Goal: Task Accomplishment & Management: Use online tool/utility

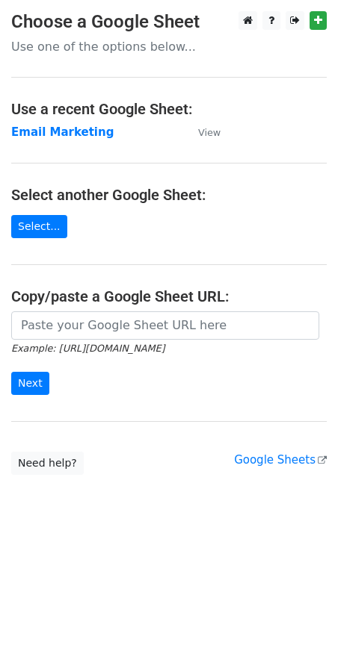
type input "https://docs.google.com/spreadsheets/d/1xL6TpCDV6I8u0ZLJNyeDzG9gA4aAWzyqnMKZojC…"
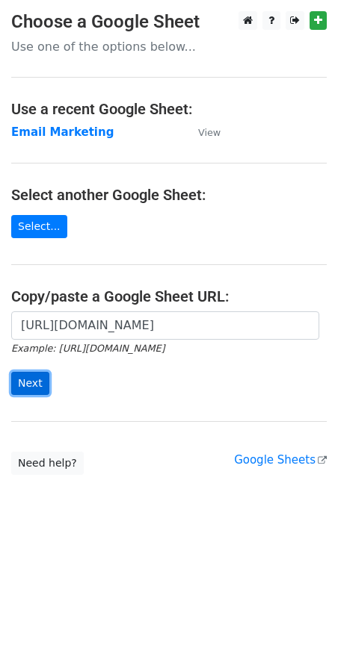
click at [28, 385] on input "Next" at bounding box center [30, 383] width 38 height 23
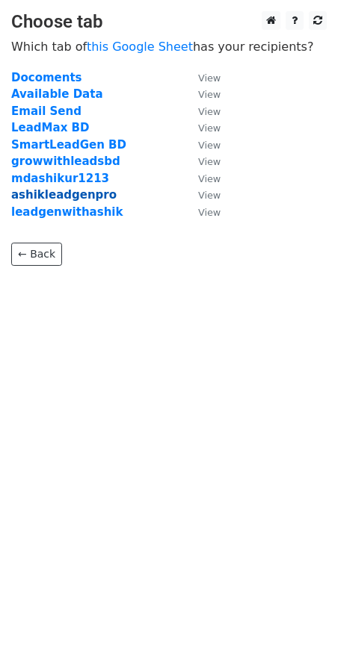
click at [44, 193] on strong "ashikleadgenpro" at bounding box center [63, 194] width 105 height 13
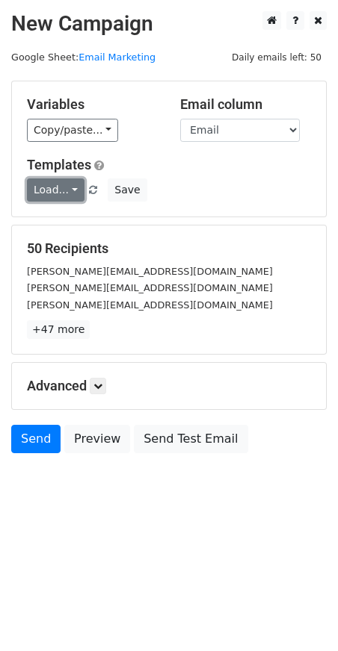
click at [58, 191] on link "Load..." at bounding box center [55, 189] width 57 height 23
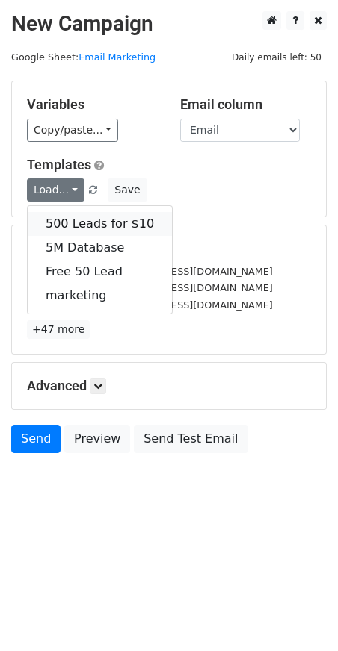
click at [62, 223] on link "500 Leads for $10" at bounding box center [100, 224] width 144 height 24
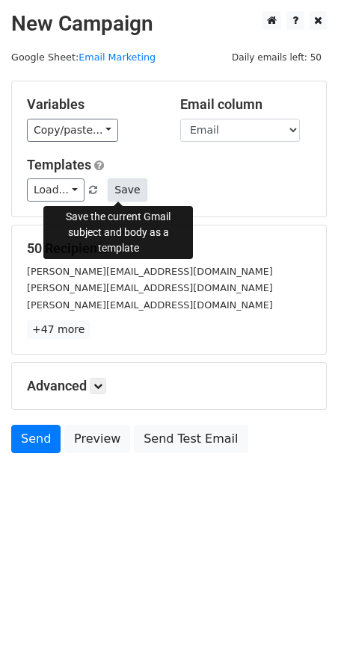
click at [126, 188] on button "Save" at bounding box center [127, 189] width 39 height 23
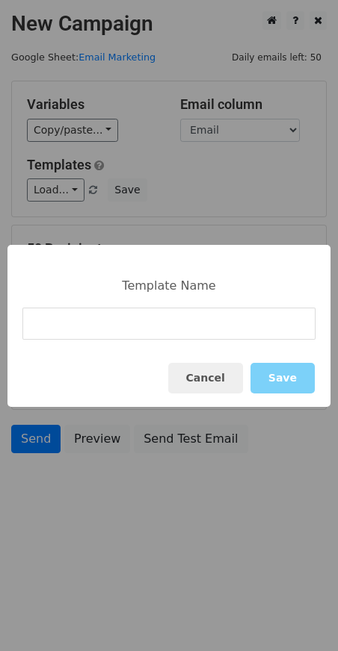
click at [124, 317] on input at bounding box center [168, 324] width 293 height 32
click at [33, 323] on input "500 lead for $10" at bounding box center [168, 324] width 293 height 32
click at [149, 323] on input "1000 lead for $10" at bounding box center [168, 324] width 293 height 32
type input "1000 lead for $10"
click at [281, 374] on button "Save" at bounding box center [282, 378] width 64 height 31
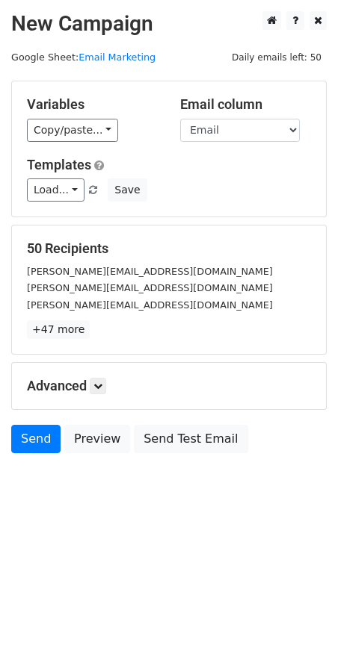
click at [89, 187] on span at bounding box center [93, 191] width 8 height 10
click at [62, 186] on link "Load..." at bounding box center [55, 189] width 57 height 23
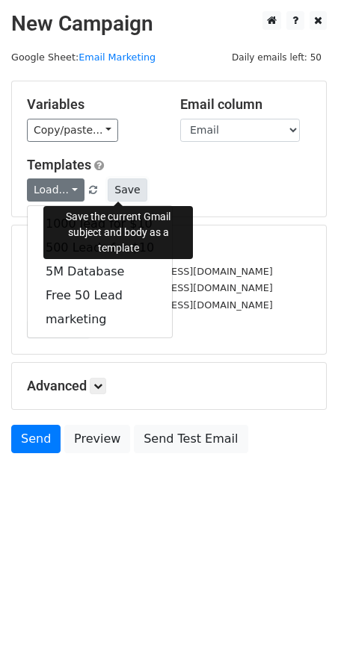
click at [125, 187] on button "Save" at bounding box center [127, 189] width 39 height 23
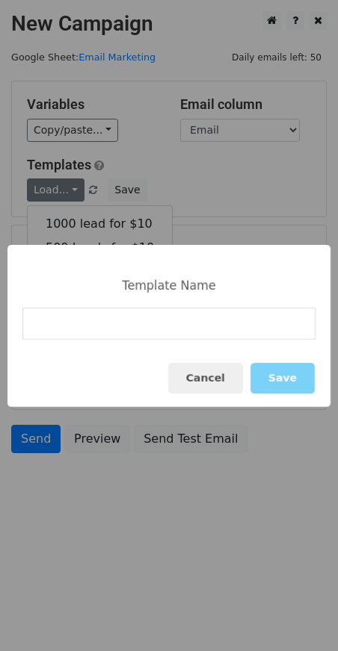
click at [63, 330] on input at bounding box center [168, 324] width 293 height 32
click at [69, 330] on input at bounding box center [168, 324] width 293 height 32
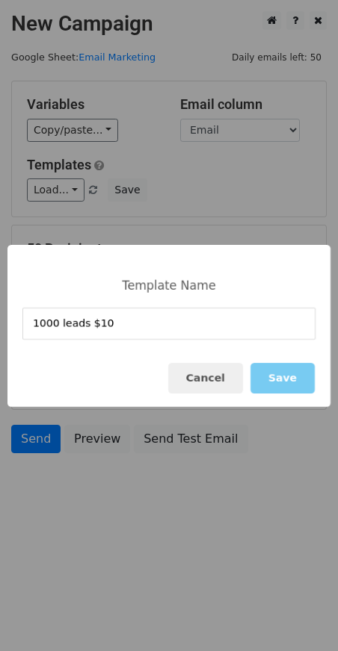
type input "1000 leads $10"
click at [272, 376] on button "Save" at bounding box center [282, 378] width 64 height 31
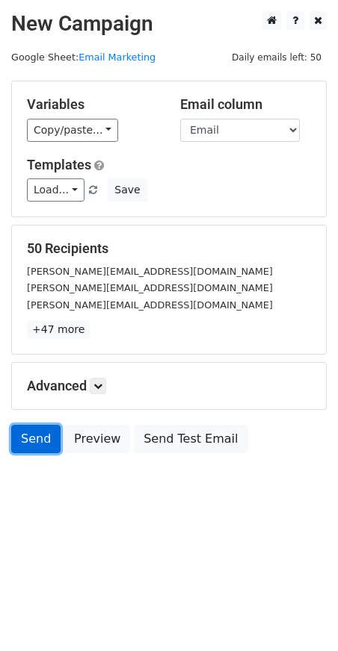
click at [31, 444] on link "Send" at bounding box center [35, 439] width 49 height 28
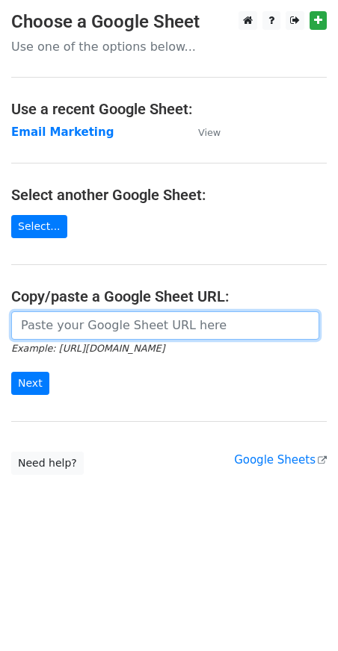
click at [63, 325] on input "url" at bounding box center [165, 325] width 308 height 28
type input "https://docs.google.com/spreadsheets/d/1xL6TpCDV6I8u0ZLJNyeDzG9gA4aAWzyqnMKZojC…"
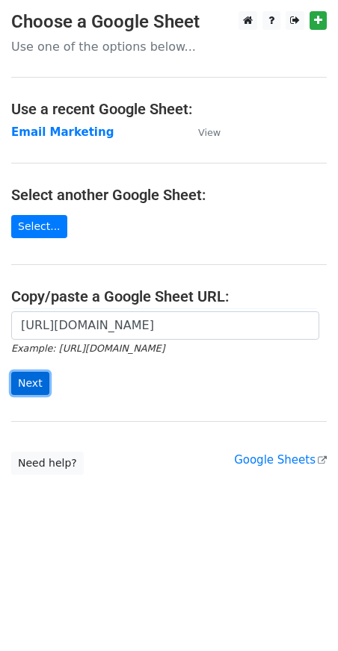
click at [34, 382] on input "Next" at bounding box center [30, 383] width 38 height 23
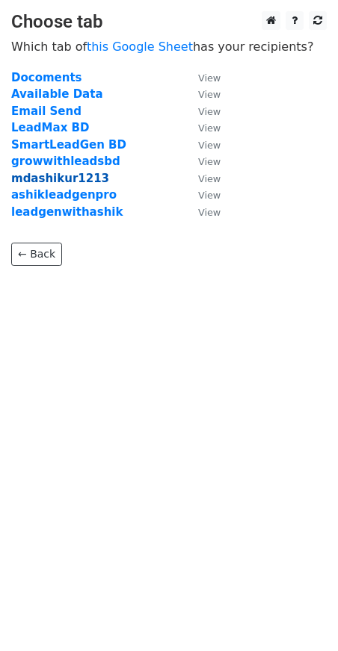
click at [42, 179] on strong "mdashikur1213" at bounding box center [60, 178] width 98 height 13
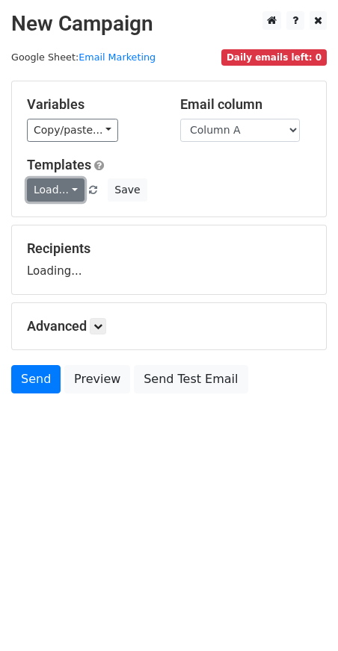
click at [67, 185] on link "Load..." at bounding box center [55, 189] width 57 height 23
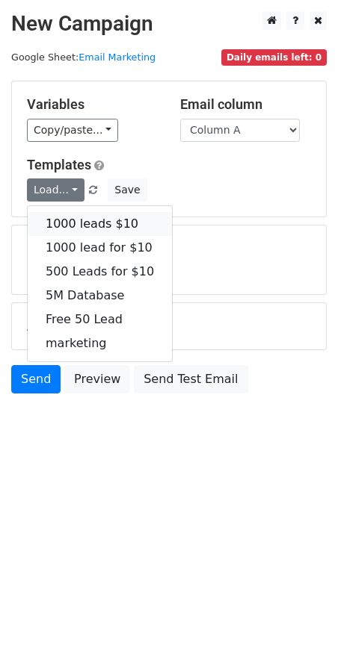
click at [57, 220] on link "1000 leads $10" at bounding box center [100, 224] width 144 height 24
